Goal: Task Accomplishment & Management: Manage account settings

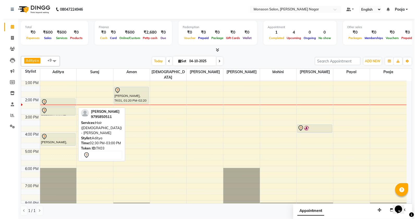
scroll to position [0, 0]
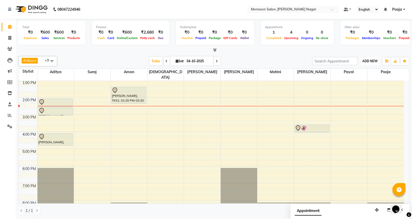
click at [366, 64] on button "ADD NEW Toggle Dropdown" at bounding box center [370, 61] width 18 height 7
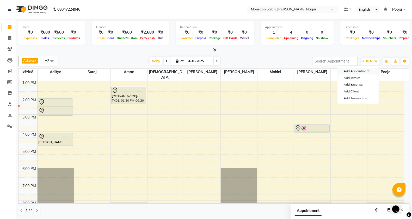
click at [344, 72] on button "Add Appointment" at bounding box center [357, 71] width 41 height 7
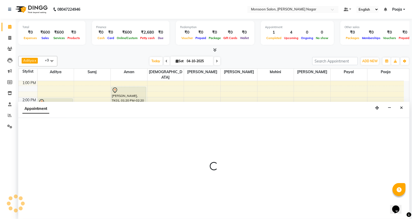
select select "tentative"
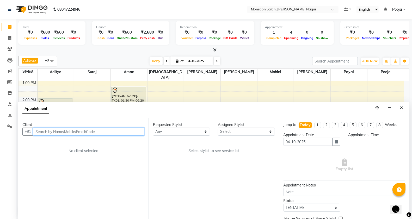
select select "540"
click at [102, 132] on input "text" at bounding box center [88, 132] width 111 height 8
type input "9619654599"
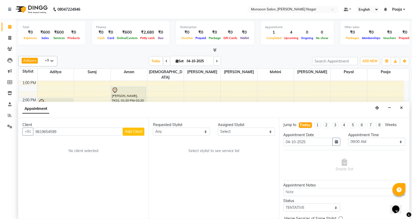
click at [131, 132] on span "Add Client" at bounding box center [133, 131] width 17 height 5
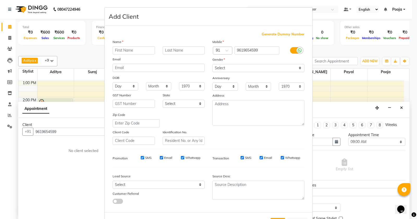
type input "s"
type input "[PERSON_NAME]"
drag, startPoint x: 227, startPoint y: 64, endPoint x: 227, endPoint y: 72, distance: 7.6
click at [227, 65] on select "Select [DEMOGRAPHIC_DATA] [DEMOGRAPHIC_DATA] Other Prefer Not To Say" at bounding box center [258, 68] width 92 height 8
select select "[DEMOGRAPHIC_DATA]"
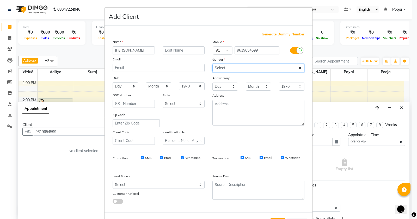
click at [212, 64] on select "Select [DEMOGRAPHIC_DATA] [DEMOGRAPHIC_DATA] Other Prefer Not To Say" at bounding box center [258, 68] width 92 height 8
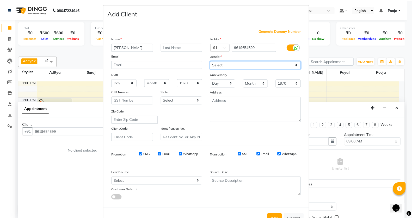
scroll to position [0, 0]
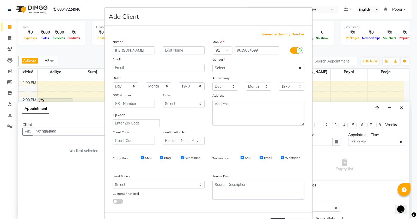
click at [275, 218] on button "Add" at bounding box center [277, 222] width 15 height 9
type input "96******99"
select select
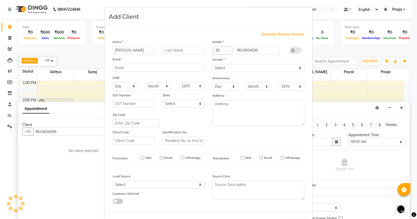
select select
checkbox input "false"
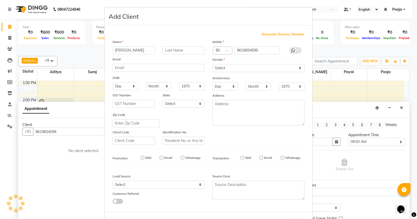
checkbox input "false"
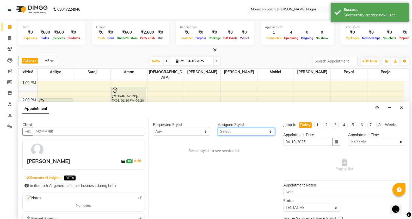
click at [233, 130] on select "Select [PERSON_NAME] [PERSON_NAME] [PERSON_NAME] [PERSON_NAME] [PERSON_NAME] Po…" at bounding box center [246, 132] width 57 height 8
select select "51999"
click at [218, 128] on select "Select [PERSON_NAME] [PERSON_NAME] [PERSON_NAME] [PERSON_NAME] [PERSON_NAME] Po…" at bounding box center [246, 132] width 57 height 8
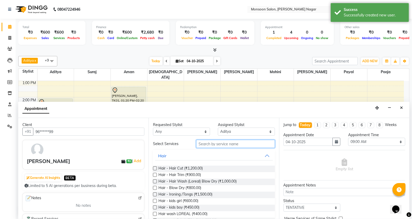
click at [223, 146] on input "text" at bounding box center [235, 144] width 79 height 8
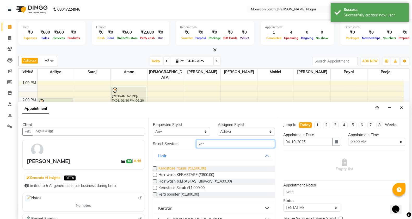
type input "ker"
click at [192, 168] on span "Kerastase rituals (₹3,500.00)" at bounding box center [182, 169] width 48 height 7
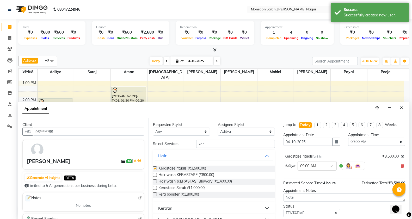
checkbox input "false"
click at [358, 143] on select "Select 09:00 AM 09:15 AM 09:30 AM 09:45 AM 10:00 AM 10:15 AM 10:30 AM 10:45 AM …" at bounding box center [376, 142] width 57 height 8
select select "780"
click at [348, 138] on select "Select 09:00 AM 09:15 AM 09:30 AM 09:45 AM 10:00 AM 10:15 AM 10:30 AM 10:45 AM …" at bounding box center [376, 142] width 57 height 8
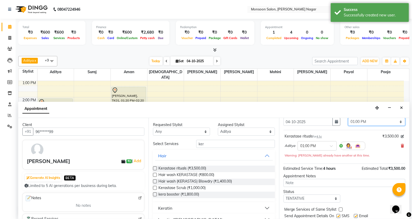
scroll to position [37, 0]
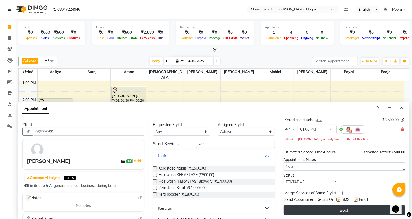
click at [348, 208] on button "Book" at bounding box center [344, 210] width 122 height 9
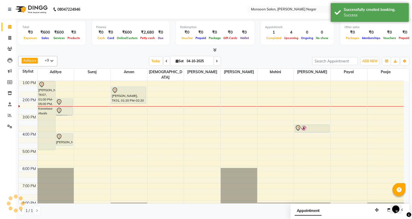
scroll to position [0, 0]
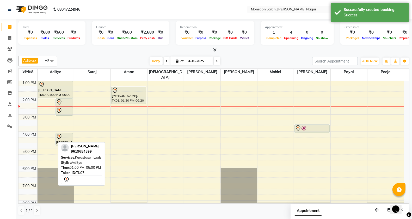
drag, startPoint x: 50, startPoint y: 144, endPoint x: 54, endPoint y: 91, distance: 53.6
click at [54, 91] on div "[PERSON_NAME], TK07, 01:00 PM-05:00 PM, Kerastase rituals [PERSON_NAME], TK03, …" at bounding box center [56, 123] width 36 height 258
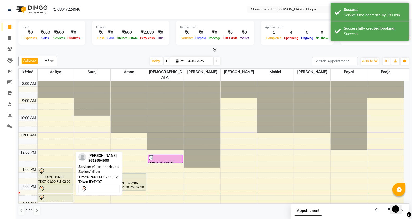
click at [63, 169] on div at bounding box center [56, 171] width 34 height 6
click at [68, 168] on div at bounding box center [56, 171] width 34 height 6
select select "7"
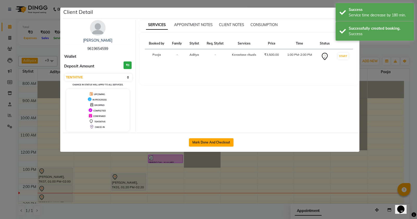
click at [195, 141] on button "Mark Done And Checkout" at bounding box center [211, 142] width 45 height 8
select select "4905"
select select "service"
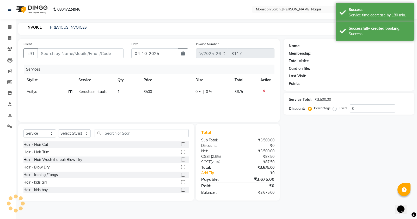
type input "96******99"
select select "51999"
select select "1: Object"
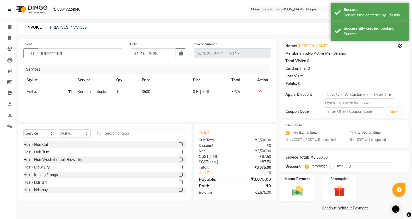
click at [145, 93] on span "3500" at bounding box center [146, 91] width 8 height 5
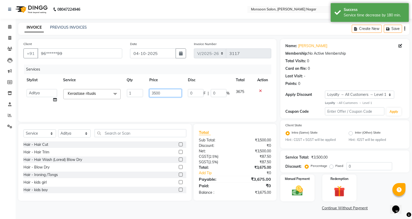
click at [154, 94] on input "3500" at bounding box center [165, 93] width 33 height 8
type input "5500"
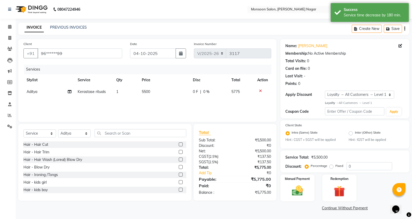
click at [162, 100] on div "Services Stylist Service Qty Price Disc Total Action Aditya Kerastase rituals 1…" at bounding box center [147, 91] width 248 height 52
click at [218, 98] on div "Services Stylist Service Qty Price Disc Total Action Aditya Kerastase rituals 1…" at bounding box center [147, 91] width 248 height 52
click at [216, 94] on div "0 F | 0 %" at bounding box center [209, 91] width 32 height 5
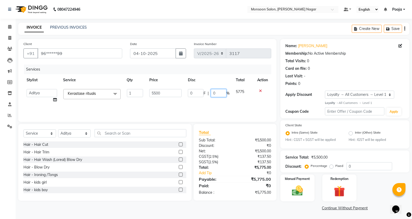
drag, startPoint x: 217, startPoint y: 91, endPoint x: 201, endPoint y: 94, distance: 15.9
click at [201, 94] on div "0 F | 0 %" at bounding box center [209, 93] width 42 height 8
type input "30"
click at [203, 102] on div "Services Stylist Service Qty Price Disc Total Action [PERSON_NAME] [PERSON_NAME…" at bounding box center [147, 91] width 248 height 52
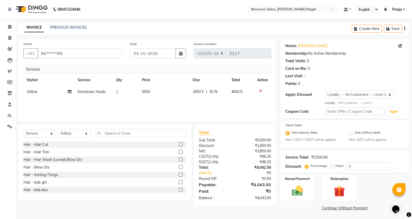
click at [212, 91] on span "30 %" at bounding box center [213, 91] width 8 height 5
click at [212, 91] on input "30" at bounding box center [218, 93] width 16 height 8
type input "0"
click at [218, 103] on div "Services Stylist Service Qty Price Disc Total Action [PERSON_NAME] [PERSON_NAME…" at bounding box center [147, 91] width 248 height 52
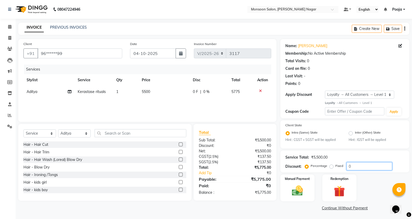
drag, startPoint x: 357, startPoint y: 166, endPoint x: 332, endPoint y: 171, distance: 25.2
click at [332, 171] on div "Service Total: ₹5,500.00 Discount: Percentage Fixed 0" at bounding box center [344, 162] width 129 height 22
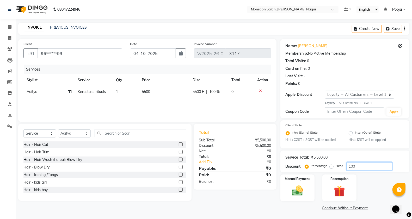
type input "100"
click at [336, 164] on label "Fixed" at bounding box center [340, 166] width 8 height 5
click at [332, 164] on input "Fixed" at bounding box center [333, 166] width 4 height 4
radio input "true"
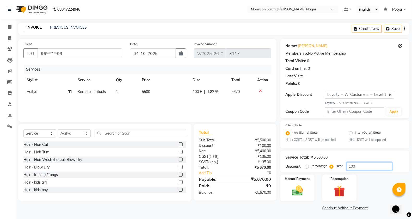
drag, startPoint x: 368, startPoint y: 165, endPoint x: 330, endPoint y: 169, distance: 38.3
click at [330, 169] on div "Percentage Fixed 100" at bounding box center [349, 166] width 86 height 8
type input "1690"
click at [301, 188] on img at bounding box center [297, 190] width 18 height 13
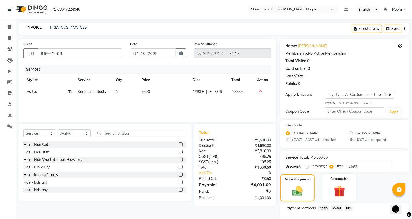
click at [193, 91] on span "1690 F" at bounding box center [198, 91] width 11 height 5
click at [214, 93] on input "30.73" at bounding box center [218, 93] width 16 height 8
click at [221, 93] on input "30.73" at bounding box center [218, 93] width 16 height 8
type input "30.74"
click at [237, 110] on div "Services Stylist Service Qty Price Disc Total Action [PERSON_NAME] [PERSON_NAME…" at bounding box center [147, 91] width 248 height 52
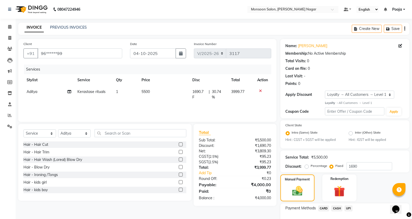
click at [336, 206] on span "CASH" at bounding box center [336, 209] width 11 height 6
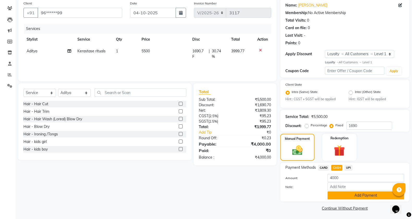
click at [340, 196] on button "Add Payment" at bounding box center [366, 196] width 77 height 8
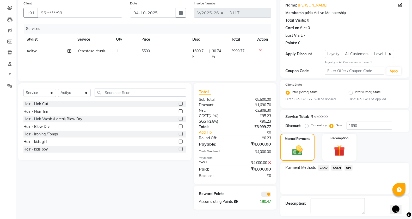
scroll to position [63, 0]
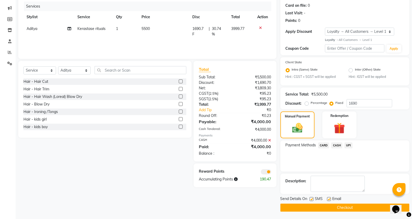
click at [340, 205] on button "Checkout" at bounding box center [344, 208] width 129 height 8
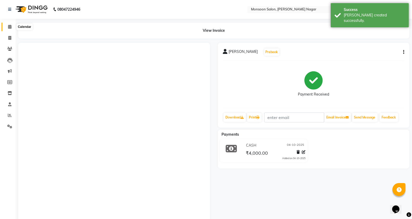
click at [7, 25] on span at bounding box center [9, 27] width 9 height 6
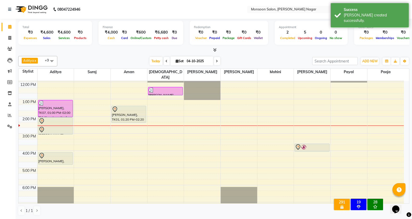
scroll to position [87, 0]
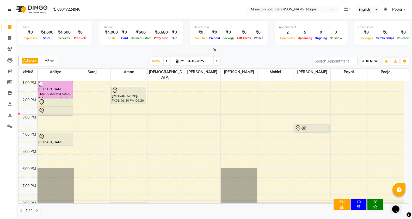
click at [369, 61] on span "ADD NEW" at bounding box center [369, 61] width 15 height 4
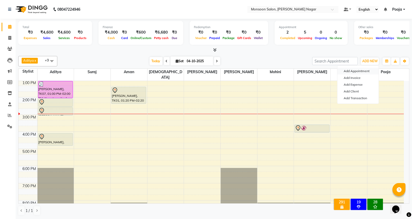
click at [357, 70] on button "Add Appointment" at bounding box center [357, 71] width 41 height 7
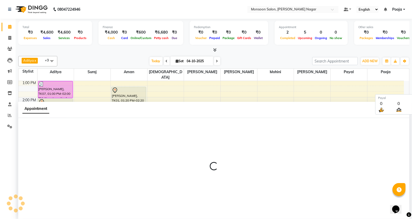
scroll to position [0, 0]
select select "540"
select select "tentative"
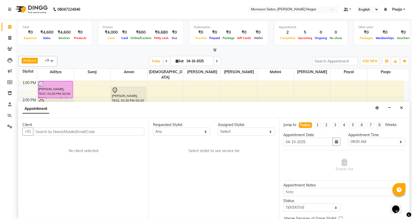
click at [118, 132] on input "text" at bounding box center [88, 132] width 111 height 8
type input "anujha"
click at [402, 107] on icon "Close" at bounding box center [401, 108] width 3 height 4
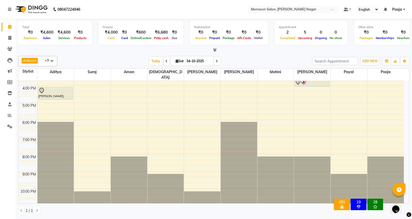
scroll to position [0, 0]
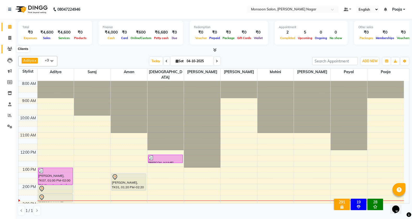
click at [9, 48] on icon at bounding box center [9, 49] width 5 height 4
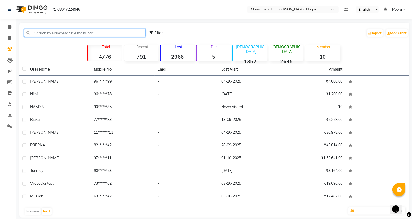
click at [80, 33] on input "text" at bounding box center [84, 33] width 121 height 8
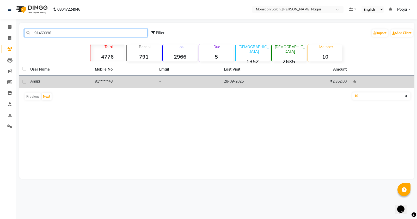
type input "91460096"
click at [231, 80] on td "28-09-2025" at bounding box center [253, 82] width 65 height 13
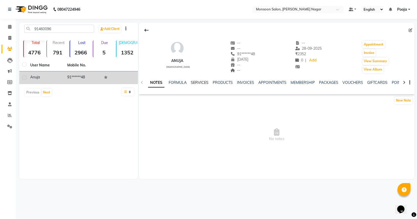
click at [203, 83] on link "SERVICES" at bounding box center [200, 82] width 18 height 5
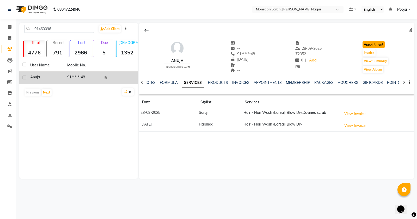
click at [371, 44] on button "Appointment" at bounding box center [373, 44] width 22 height 7
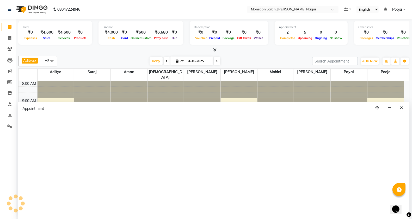
select select "540"
select select "tentative"
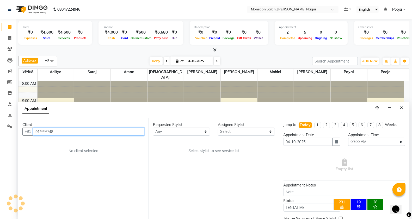
scroll to position [104, 0]
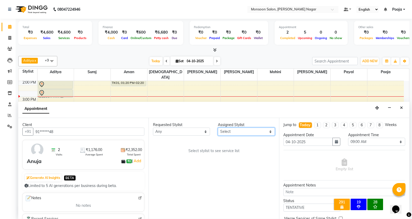
click at [230, 133] on select "Select [PERSON_NAME] [PERSON_NAME] [PERSON_NAME] [PERSON_NAME] [PERSON_NAME] Po…" at bounding box center [246, 132] width 57 height 8
select select "62989"
click at [218, 128] on select "Select [PERSON_NAME] [PERSON_NAME] [PERSON_NAME] [PERSON_NAME] [PERSON_NAME] Po…" at bounding box center [246, 132] width 57 height 8
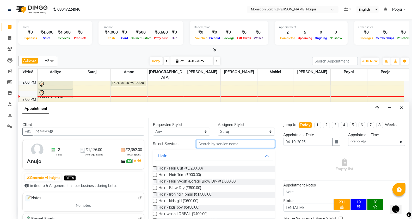
click at [206, 143] on input "text" at bounding box center [235, 144] width 79 height 8
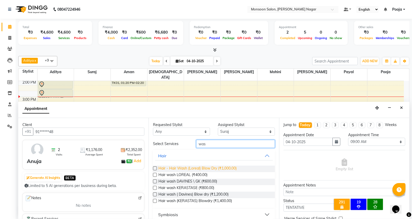
type input "was"
click at [205, 167] on span "Hair - Hair Wash (Loreal) Blow Dry (₹1,000.00)" at bounding box center [197, 169] width 78 height 7
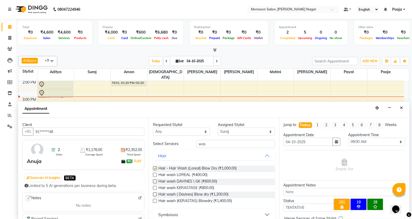
checkbox input "false"
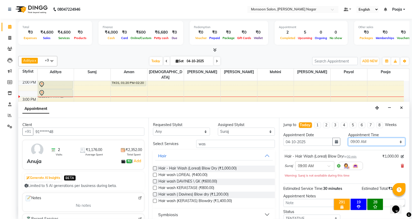
click at [354, 141] on select "Select 09:00 AM 09:15 AM 09:30 AM 09:45 AM 10:00 AM 10:15 AM 10:30 AM 10:45 AM …" at bounding box center [376, 142] width 57 height 8
select select "1020"
click at [348, 138] on select "Select 09:00 AM 09:15 AM 09:30 AM 09:45 AM 10:00 AM 10:15 AM 10:30 AM 10:45 AM …" at bounding box center [376, 142] width 57 height 8
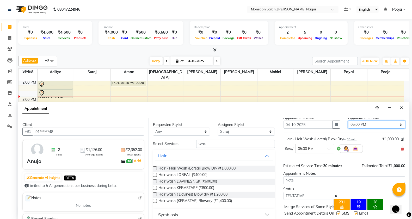
scroll to position [31, 0]
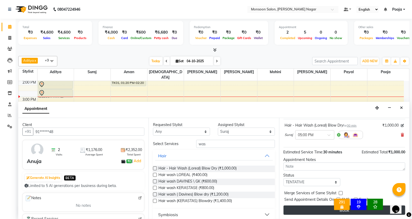
click at [319, 211] on button "Book" at bounding box center [344, 210] width 122 height 9
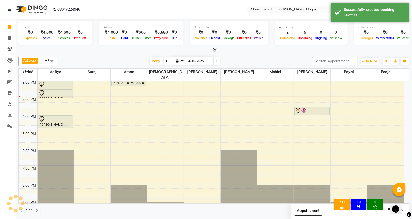
scroll to position [0, 0]
